Goal: Task Accomplishment & Management: Complete application form

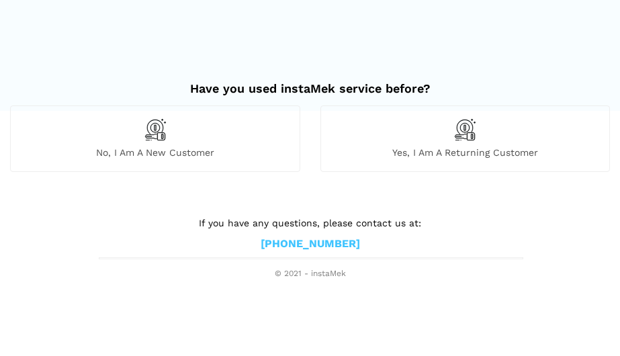
click at [464, 133] on img at bounding box center [464, 129] width 23 height 23
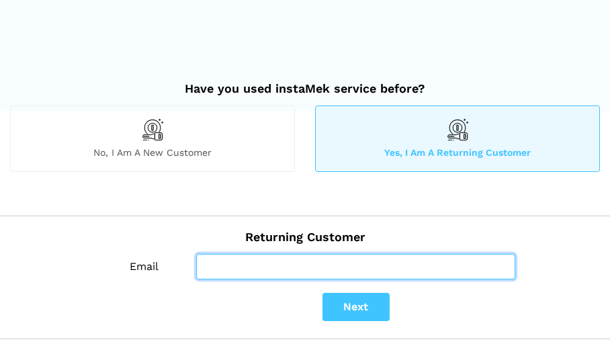
click at [209, 269] on input "Email" at bounding box center [355, 267] width 318 height 26
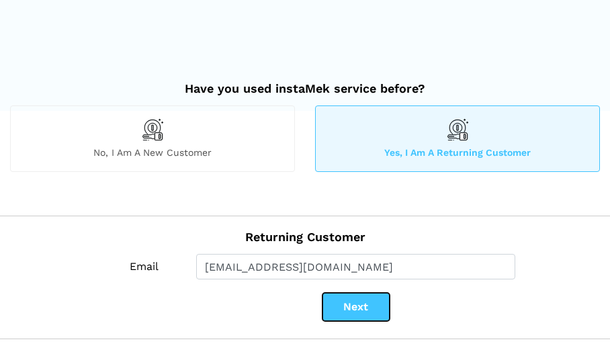
click at [353, 311] on button "Next" at bounding box center [355, 307] width 67 height 28
click at [357, 305] on button "Next" at bounding box center [355, 307] width 67 height 28
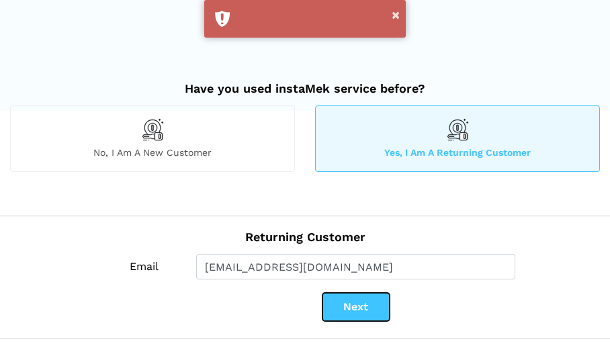
click at [359, 305] on button "Next" at bounding box center [355, 307] width 67 height 28
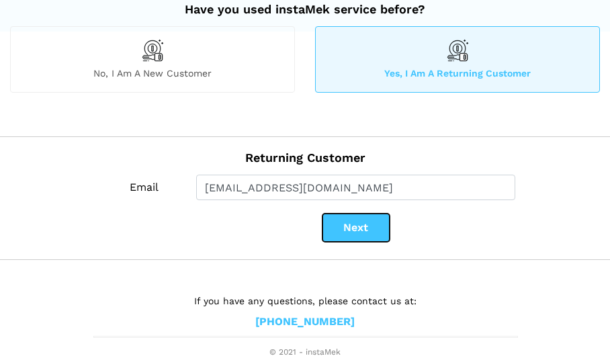
scroll to position [79, 0]
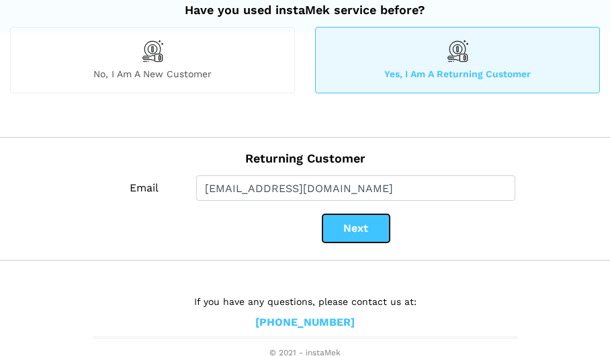
click at [353, 228] on button "Next" at bounding box center [355, 228] width 67 height 28
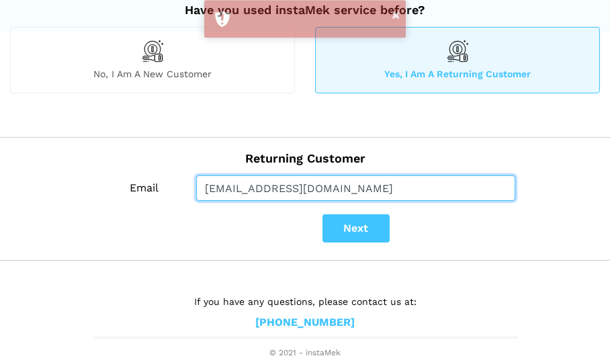
click at [261, 189] on input "jnickerson658@gmail.com" at bounding box center [355, 188] width 318 height 26
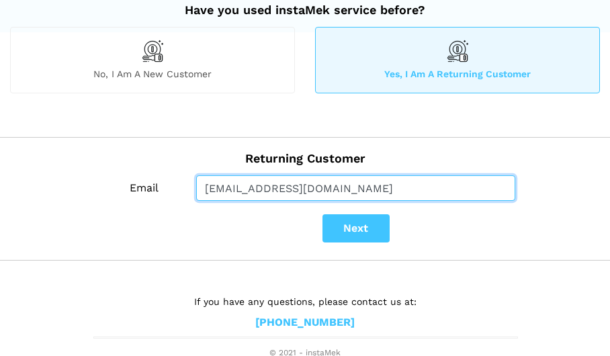
type input "jnickerson5@cogeco.ca"
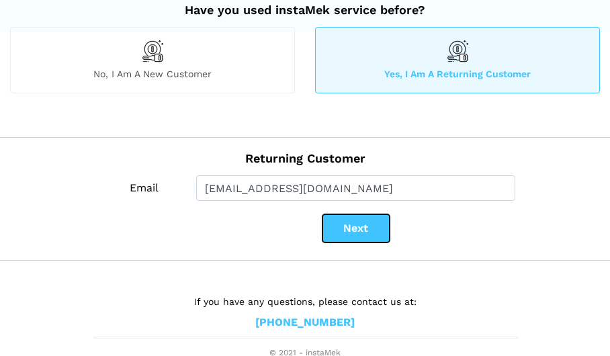
click at [362, 228] on button "Next" at bounding box center [355, 228] width 67 height 28
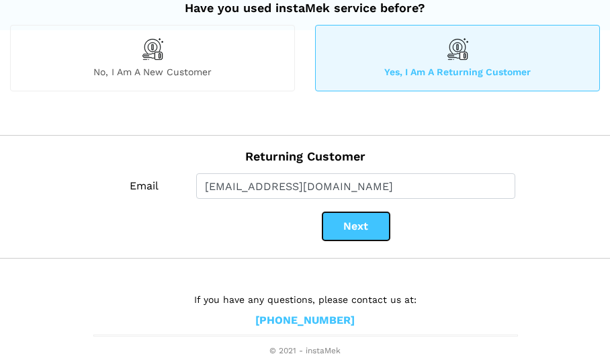
scroll to position [82, 0]
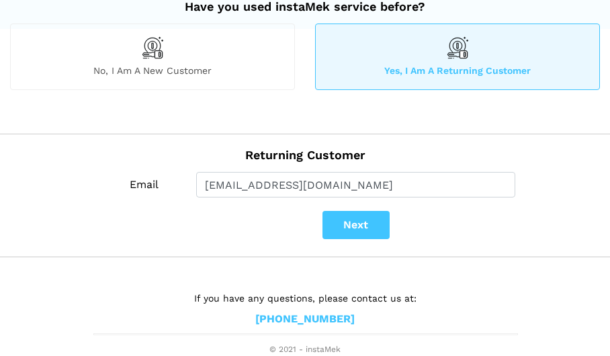
click at [154, 52] on img at bounding box center [152, 47] width 23 height 23
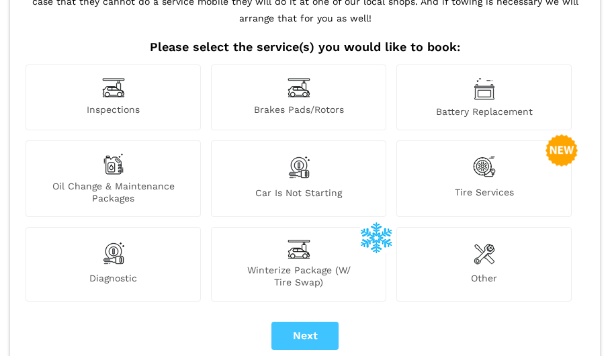
scroll to position [135, 0]
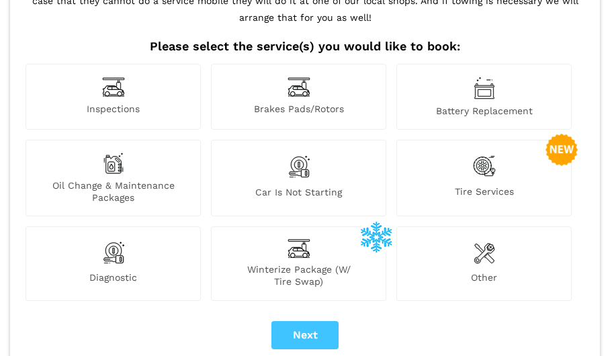
click at [488, 169] on img at bounding box center [484, 166] width 23 height 28
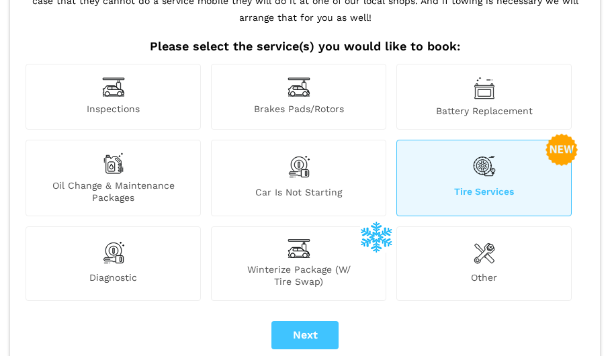
click at [484, 168] on img at bounding box center [484, 166] width 23 height 28
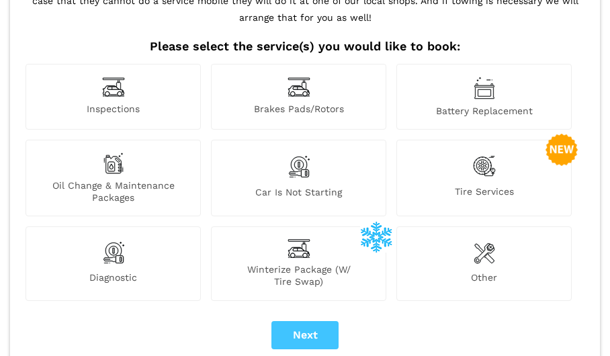
click at [484, 167] on img at bounding box center [484, 166] width 23 height 28
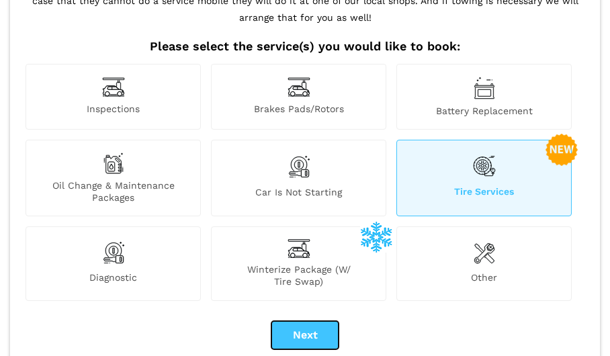
click at [315, 335] on button "Next" at bounding box center [304, 335] width 67 height 28
checkbox input "true"
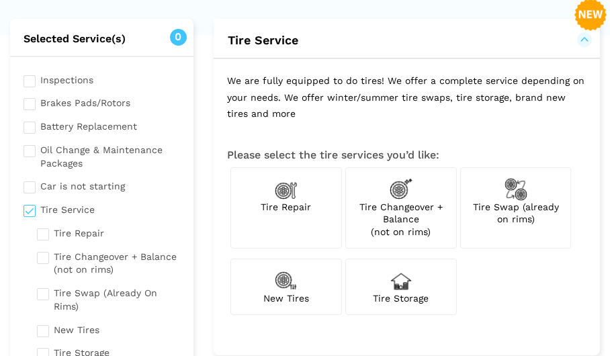
scroll to position [77, 0]
click at [515, 193] on img at bounding box center [515, 188] width 23 height 23
checkbox input "true"
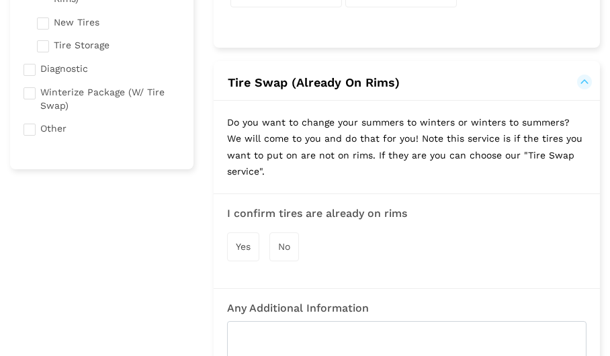
scroll to position [386, 0]
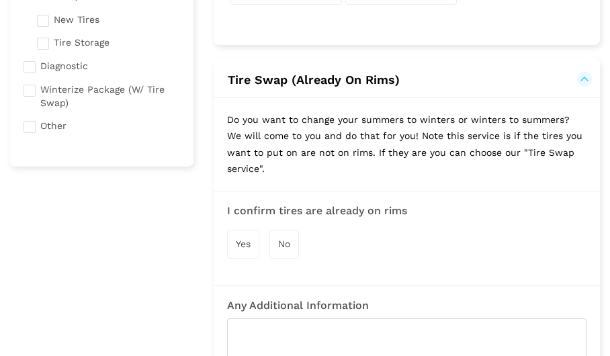
click at [239, 244] on span "Yes" at bounding box center [243, 243] width 15 height 11
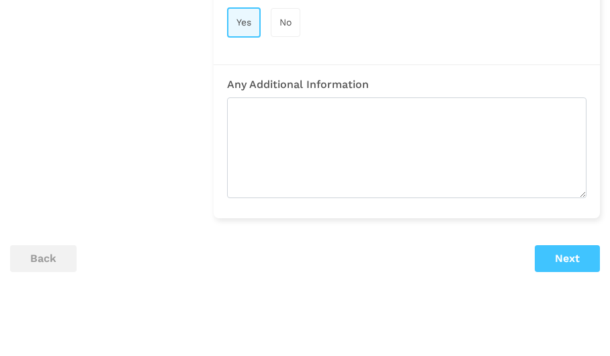
scroll to position [612, 0]
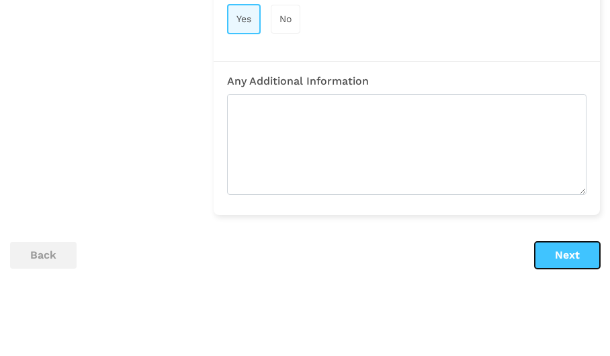
click at [561, 255] on button "Next" at bounding box center [567, 255] width 65 height 27
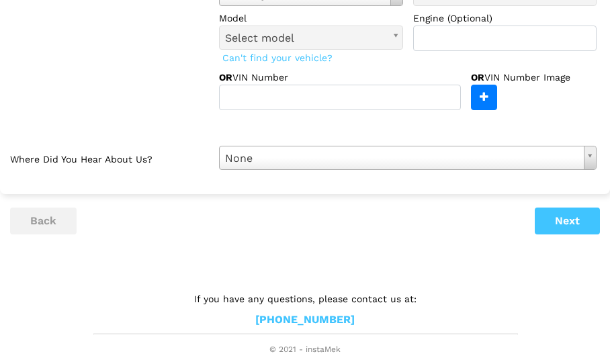
click at [393, 36] on b at bounding box center [396, 37] width 12 height 23
click at [394, 34] on b at bounding box center [396, 37] width 12 height 23
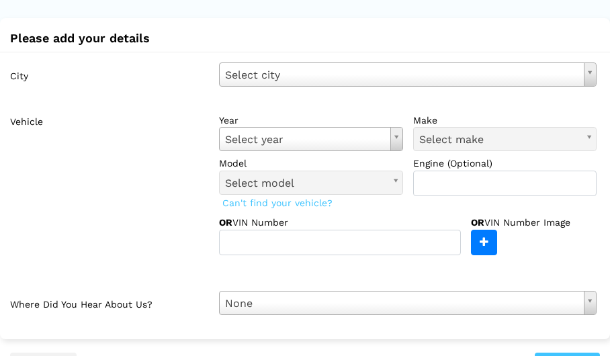
scroll to position [73, 0]
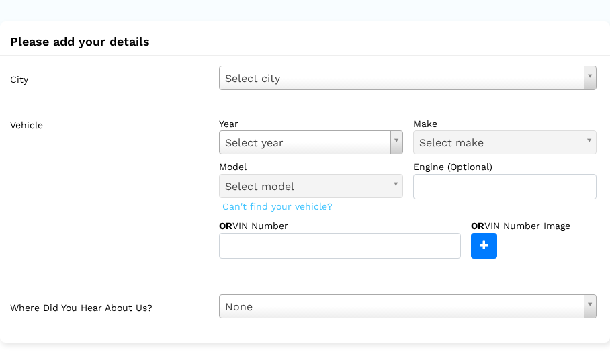
click at [589, 74] on body "Have you used instaMek service before? No, I am a new customer Yes, I am a retu…" at bounding box center [305, 215] width 610 height 577
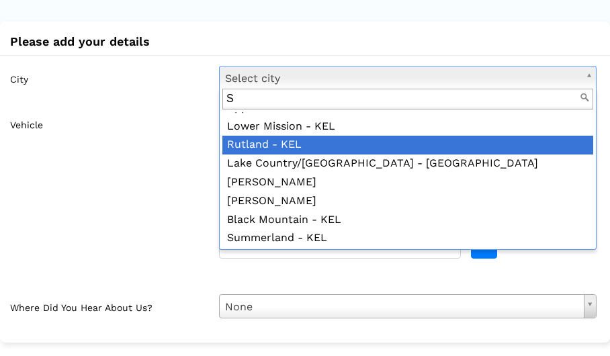
scroll to position [0, 0]
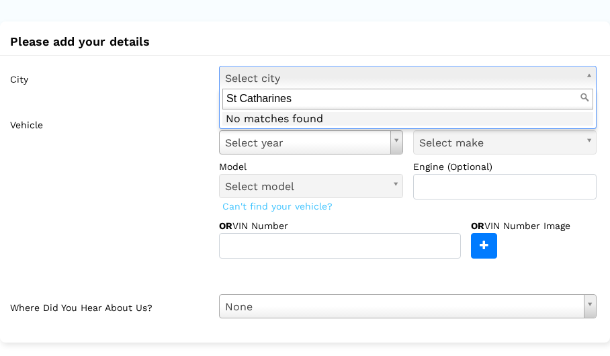
click at [237, 100] on input "St Catharines" at bounding box center [407, 99] width 371 height 21
click at [586, 97] on input "St. Catharines" at bounding box center [407, 99] width 371 height 21
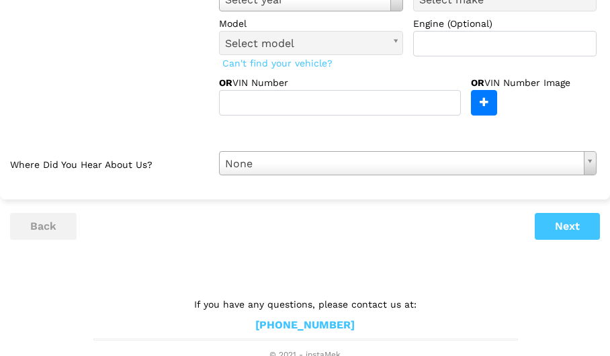
scroll to position [222, 0]
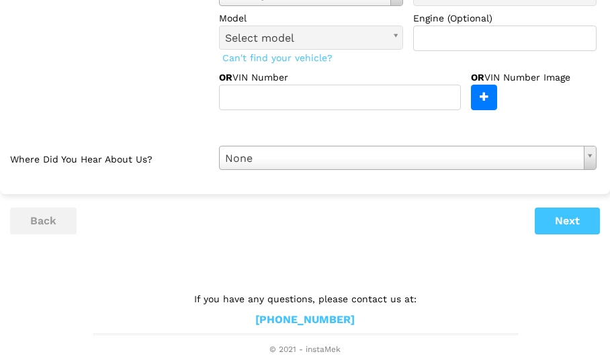
type input "St. Catharines"
